Goal: Task Accomplishment & Management: Use online tool/utility

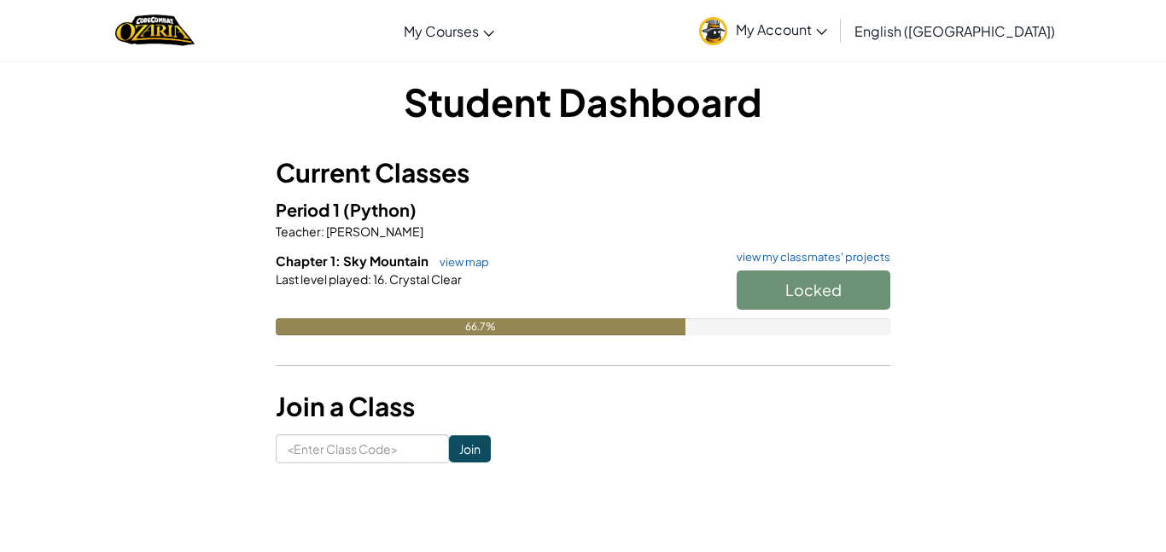
scroll to position [11, 0]
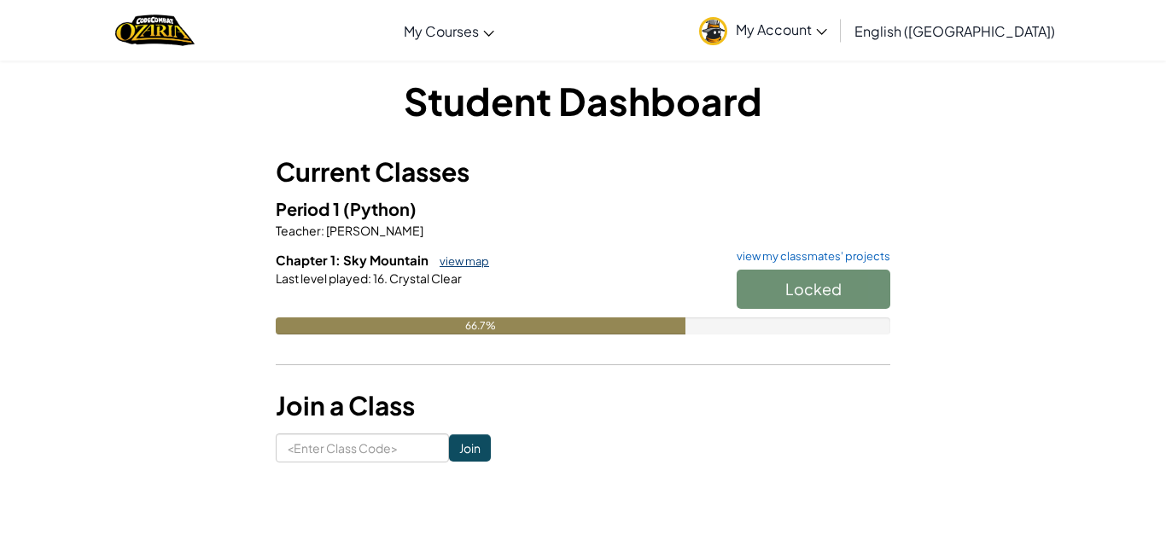
click at [476, 260] on link "view map" at bounding box center [460, 261] width 58 height 14
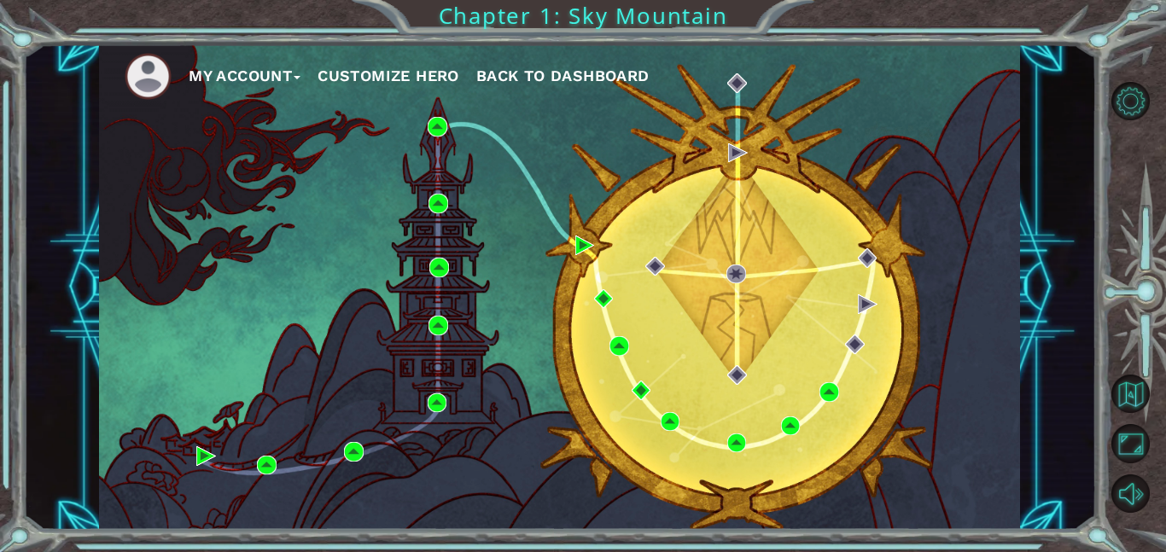
click at [911, 414] on div "My Account Customize Hero Back to Dashboard" at bounding box center [559, 287] width 921 height 486
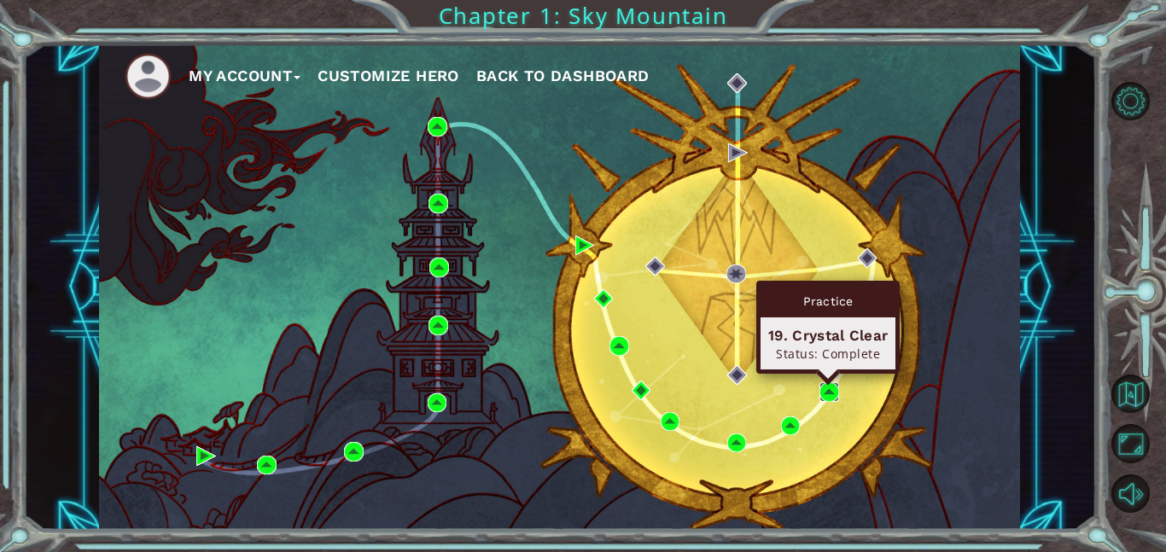
click at [823, 394] on img at bounding box center [830, 393] width 20 height 20
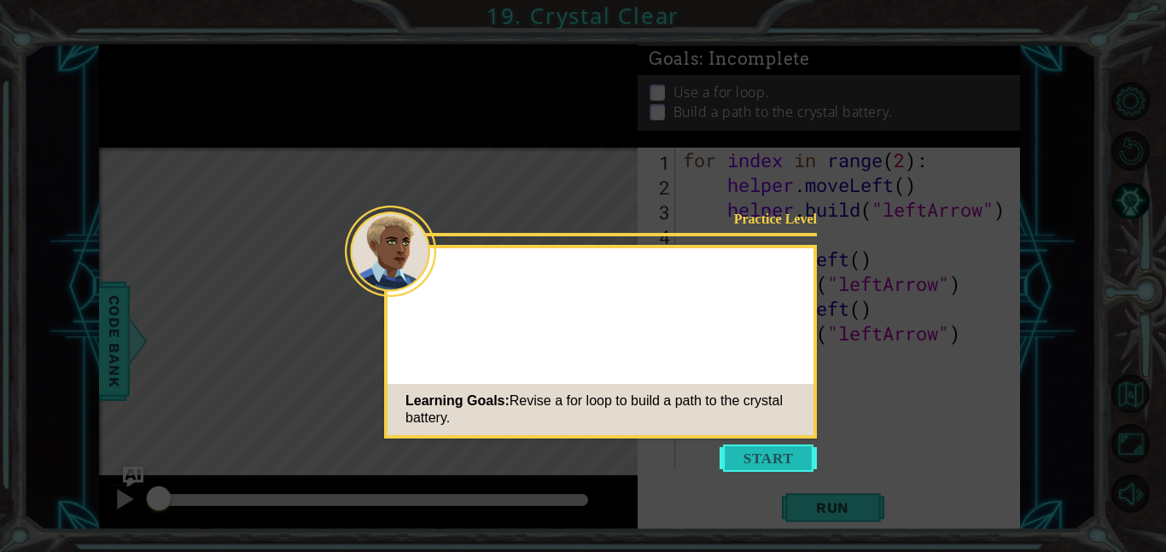
click at [753, 460] on button "Start" at bounding box center [768, 458] width 97 height 27
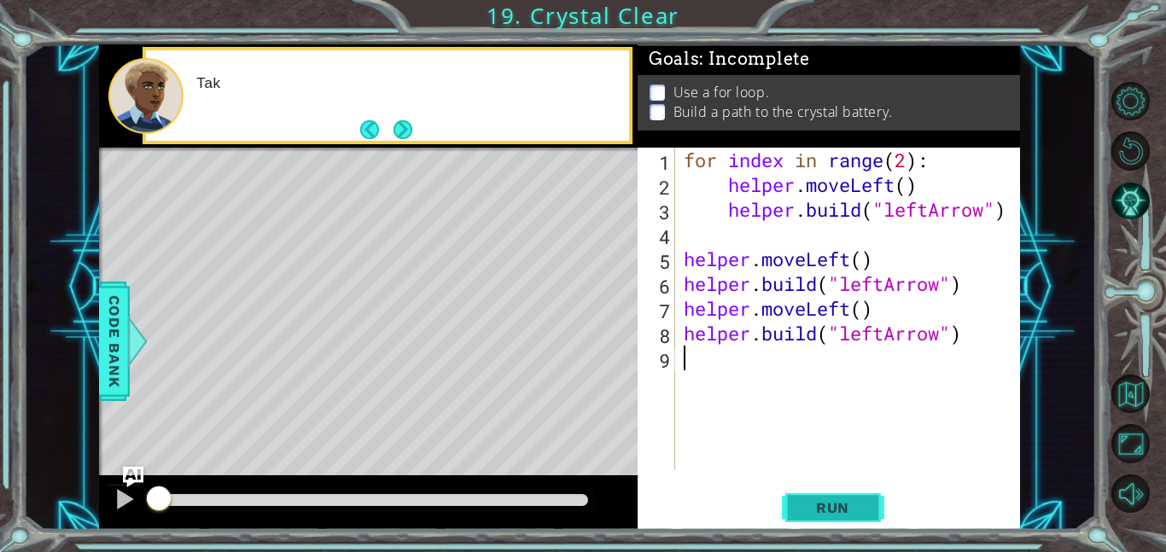
click at [798, 494] on button "Run" at bounding box center [833, 507] width 102 height 38
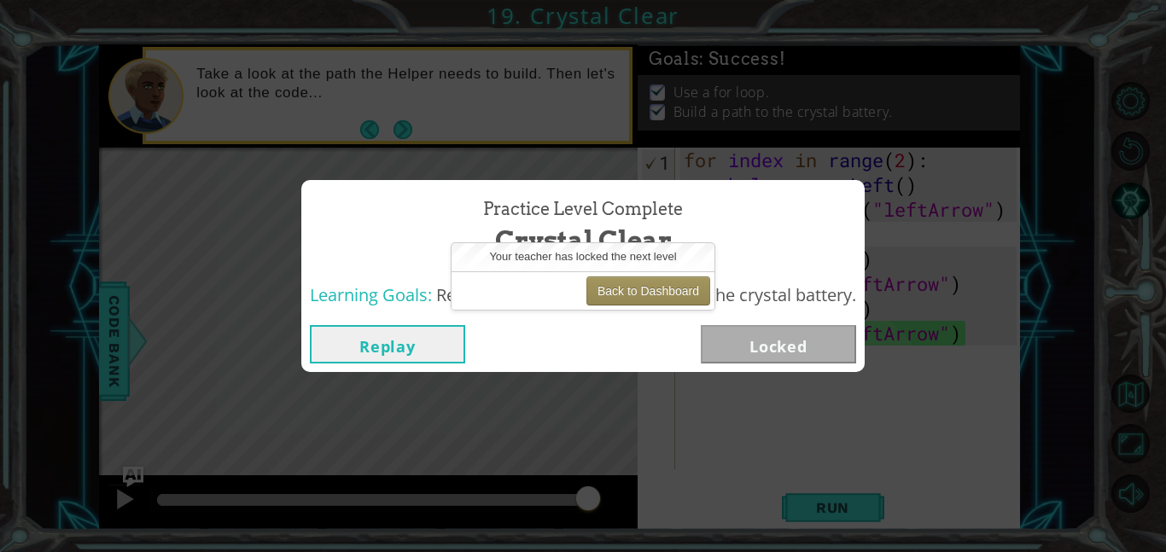
click at [648, 306] on div "Back to Dashboard" at bounding box center [583, 291] width 263 height 38
click at [643, 296] on button "Back to Dashboard" at bounding box center [649, 291] width 124 height 29
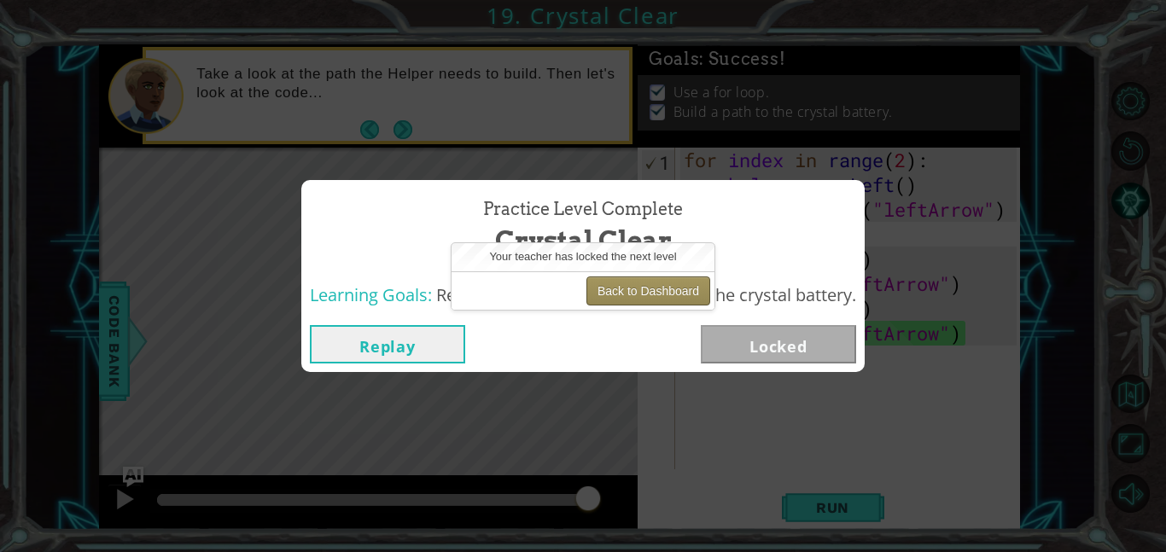
click at [643, 296] on button "Back to Dashboard" at bounding box center [649, 291] width 124 height 29
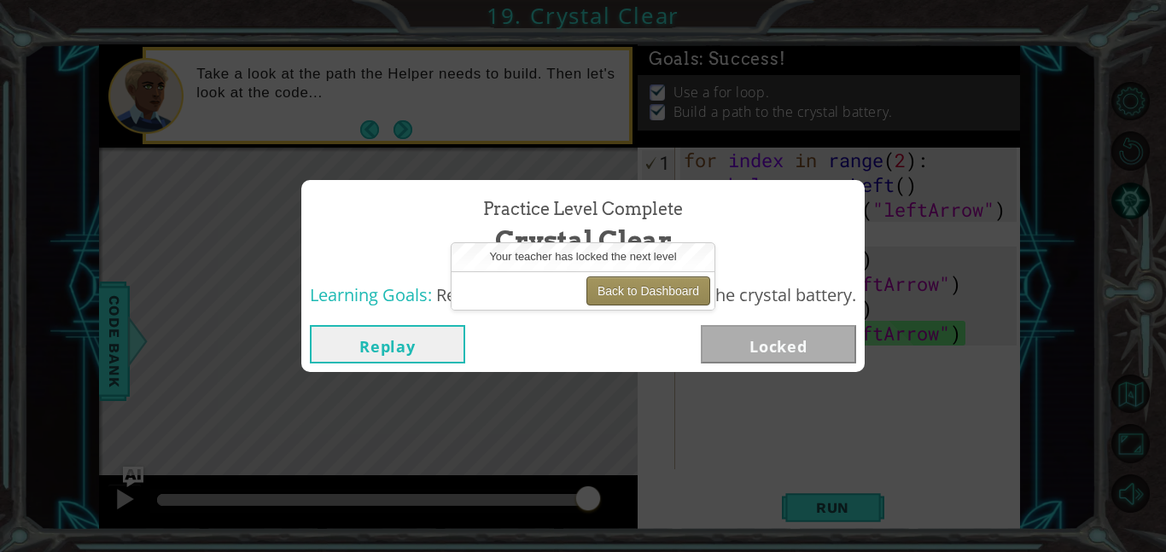
click at [643, 296] on button "Back to Dashboard" at bounding box center [649, 291] width 124 height 29
